Goal: Task Accomplishment & Management: Manage account settings

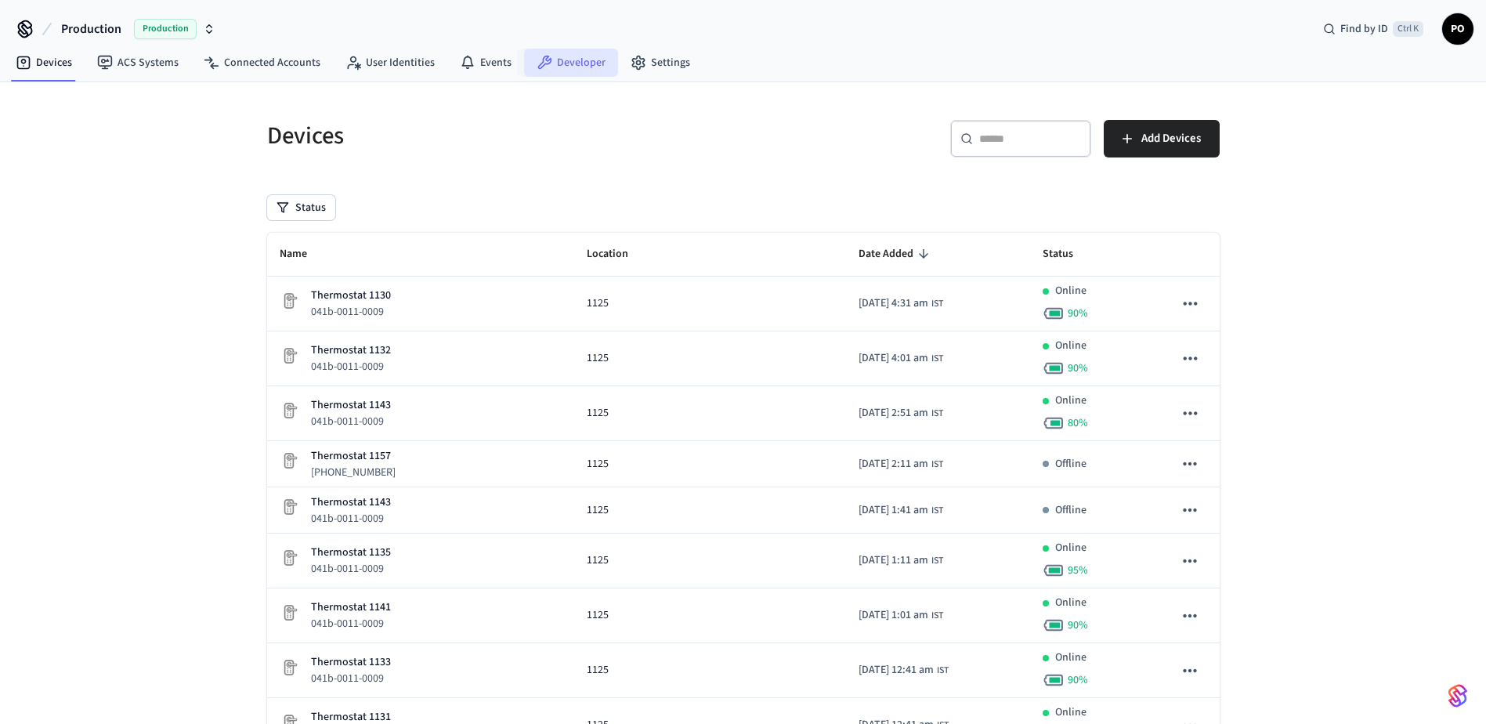
click at [580, 70] on link "Developer" at bounding box center [571, 63] width 94 height 28
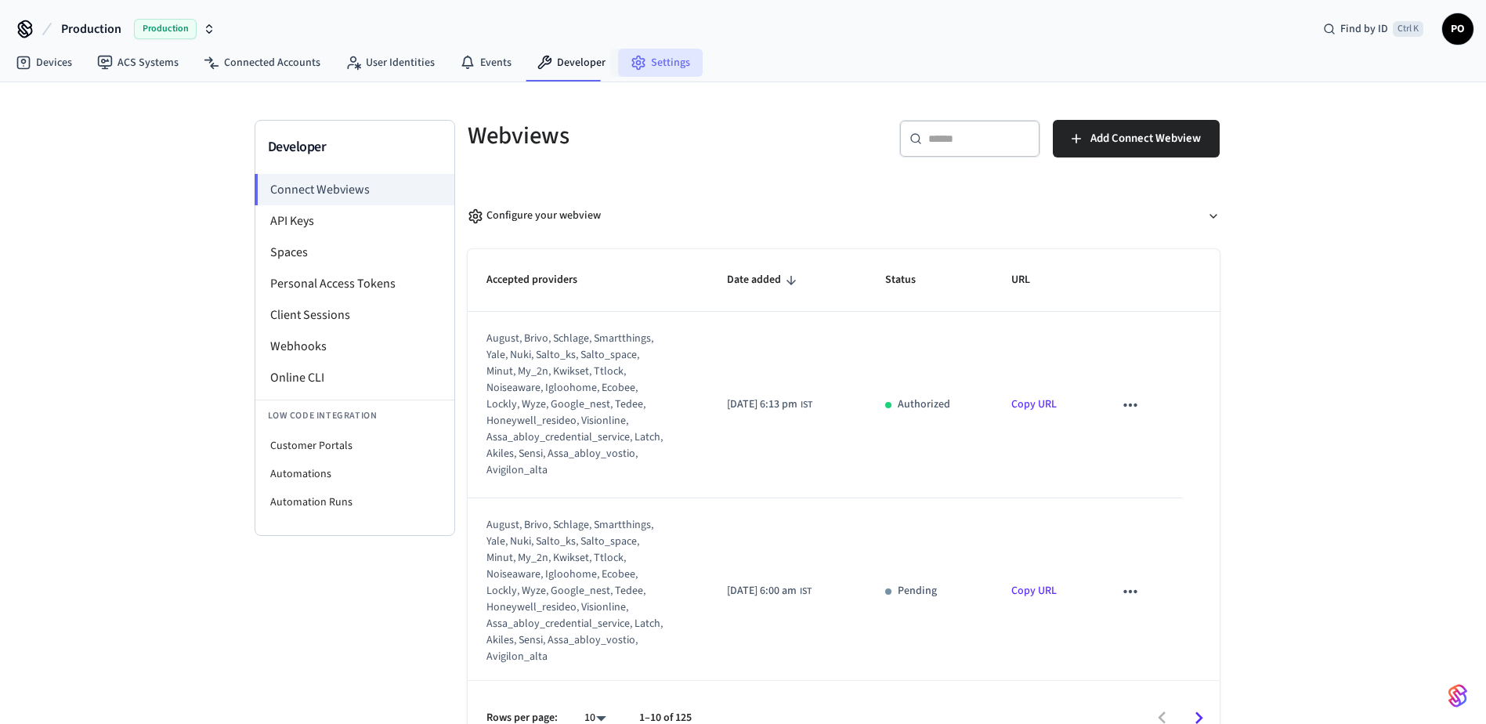
click at [679, 62] on link "Settings" at bounding box center [660, 63] width 85 height 28
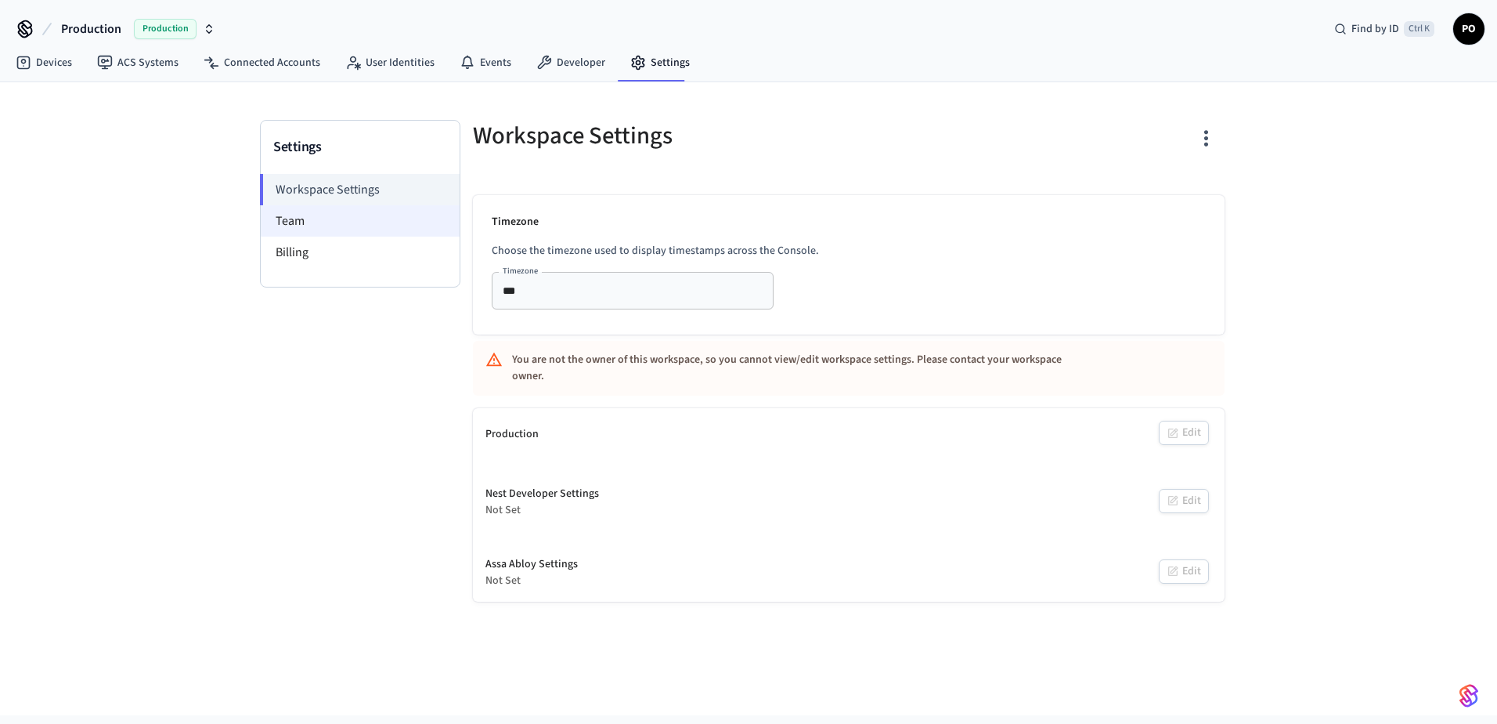
click at [293, 229] on li "Team" at bounding box center [360, 220] width 199 height 31
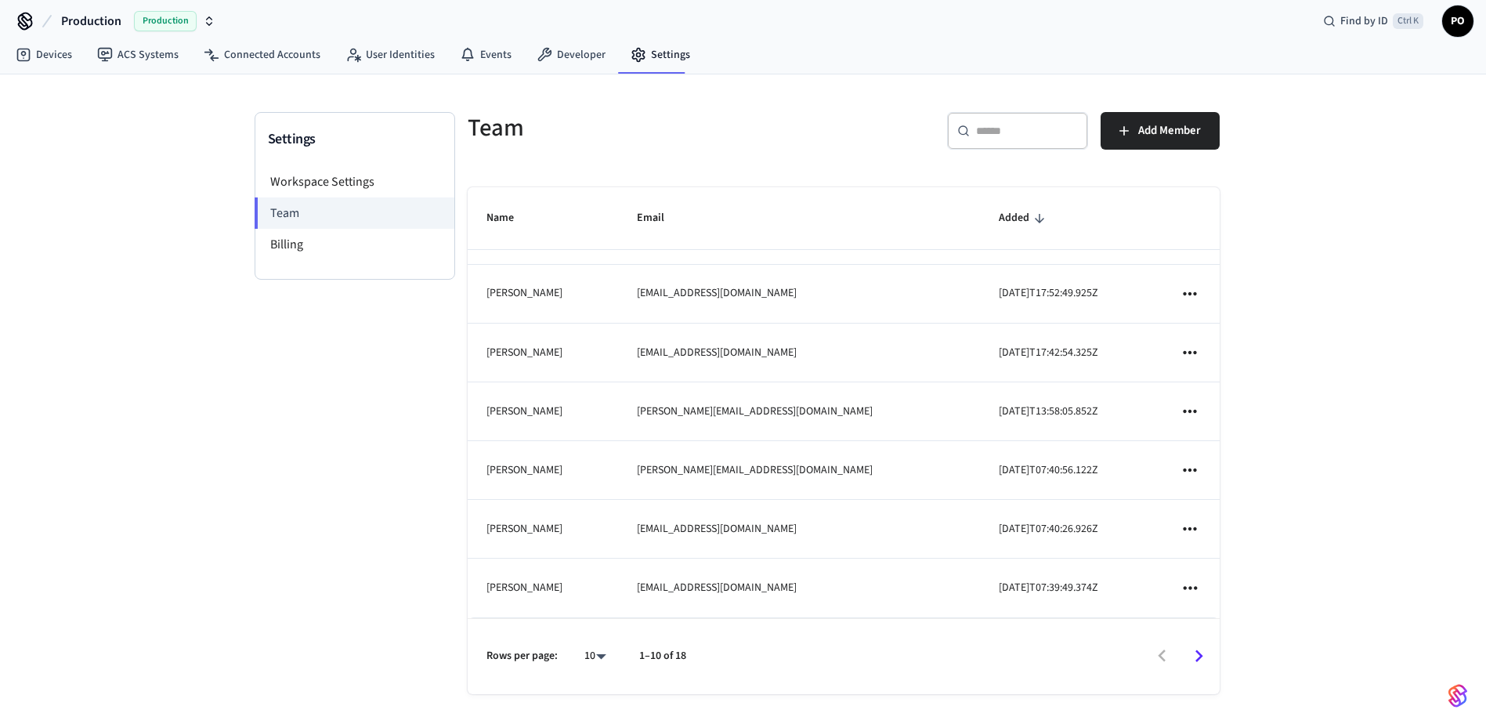
scroll to position [9, 0]
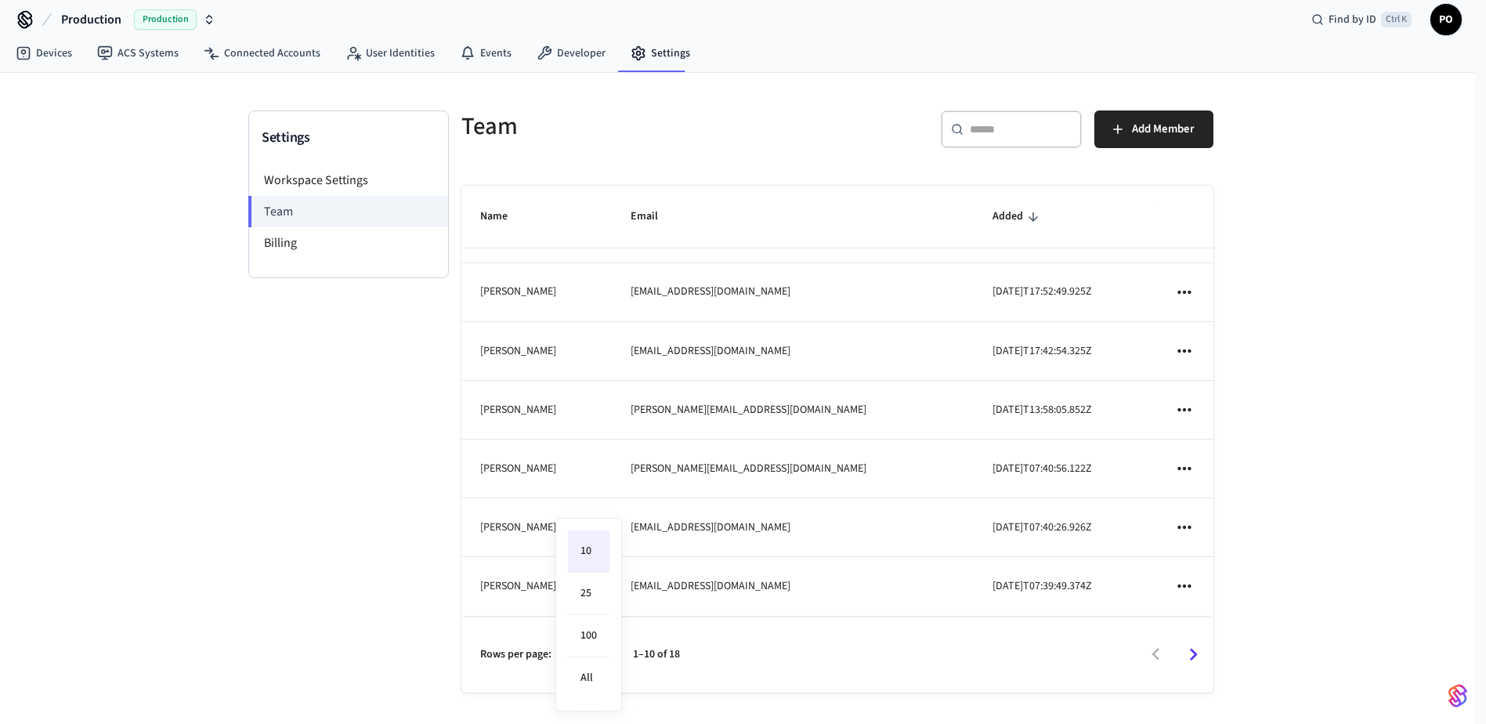
drag, startPoint x: 586, startPoint y: 665, endPoint x: 602, endPoint y: 662, distance: 16.7
click at [592, 663] on body "Production Production Find by ID Ctrl K PO Devices ACS Systems Connected Accoun…" at bounding box center [743, 357] width 1486 height 733
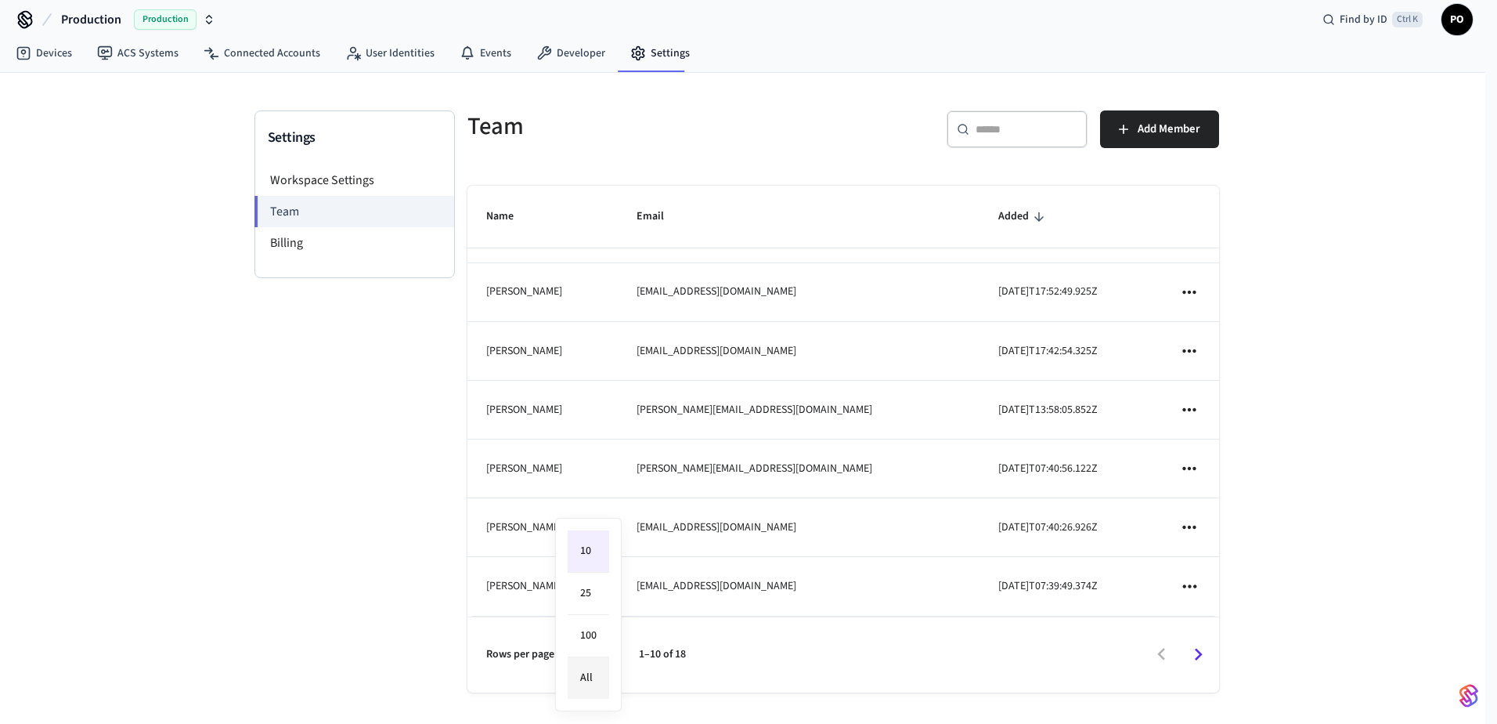
click at [605, 695] on li "All" at bounding box center [589, 678] width 42 height 42
type input "**"
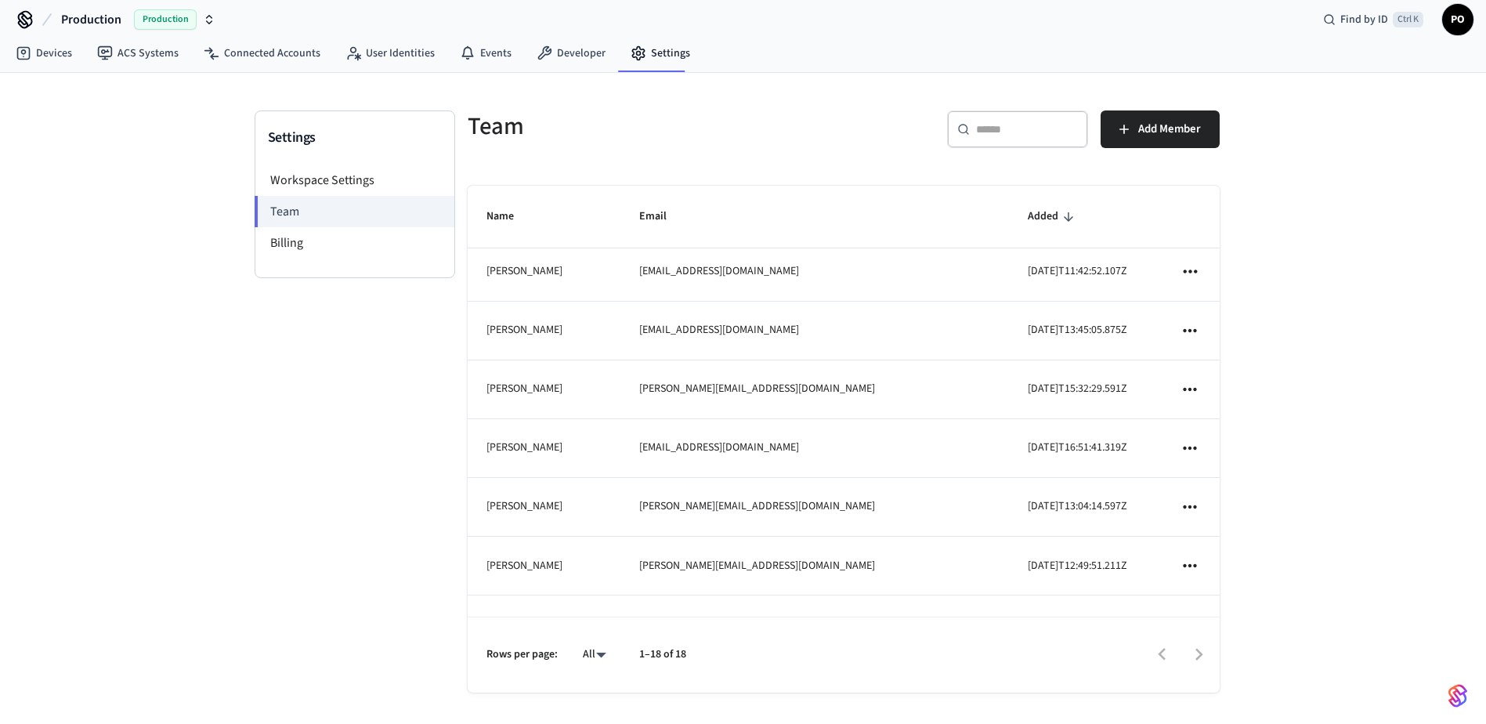
scroll to position [0, 0]
